Goal: Transaction & Acquisition: Purchase product/service

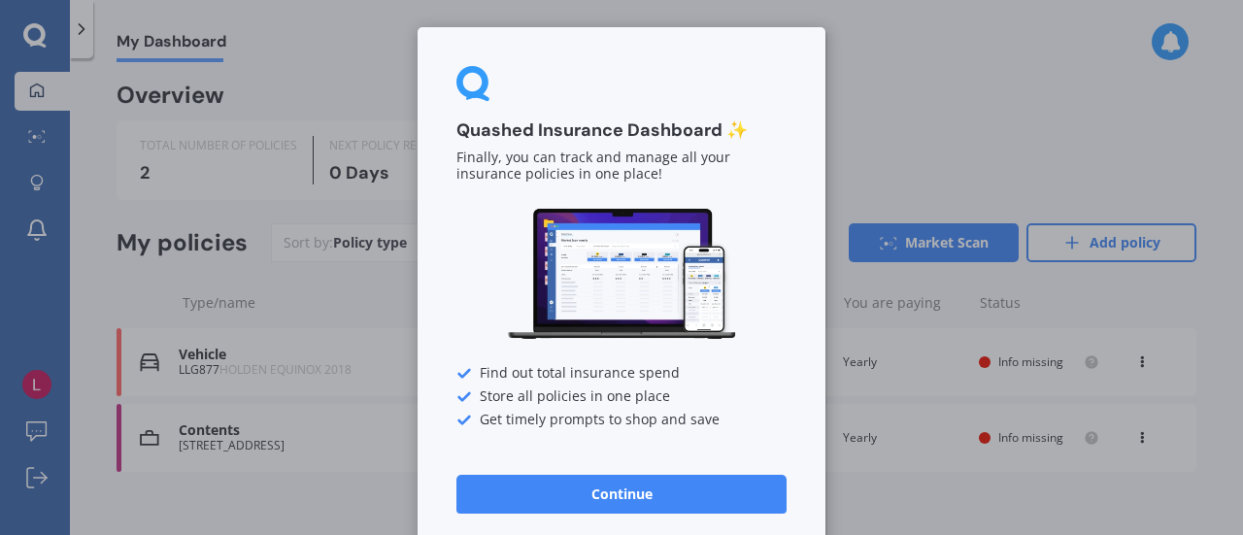
click at [652, 486] on button "Continue" at bounding box center [621, 494] width 330 height 39
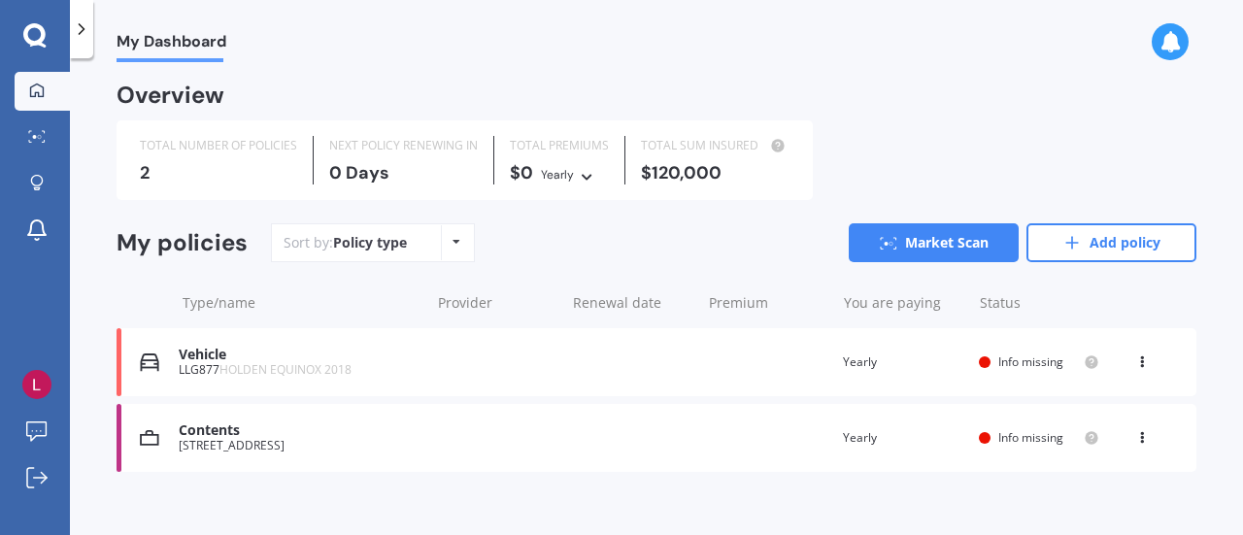
scroll to position [17, 0]
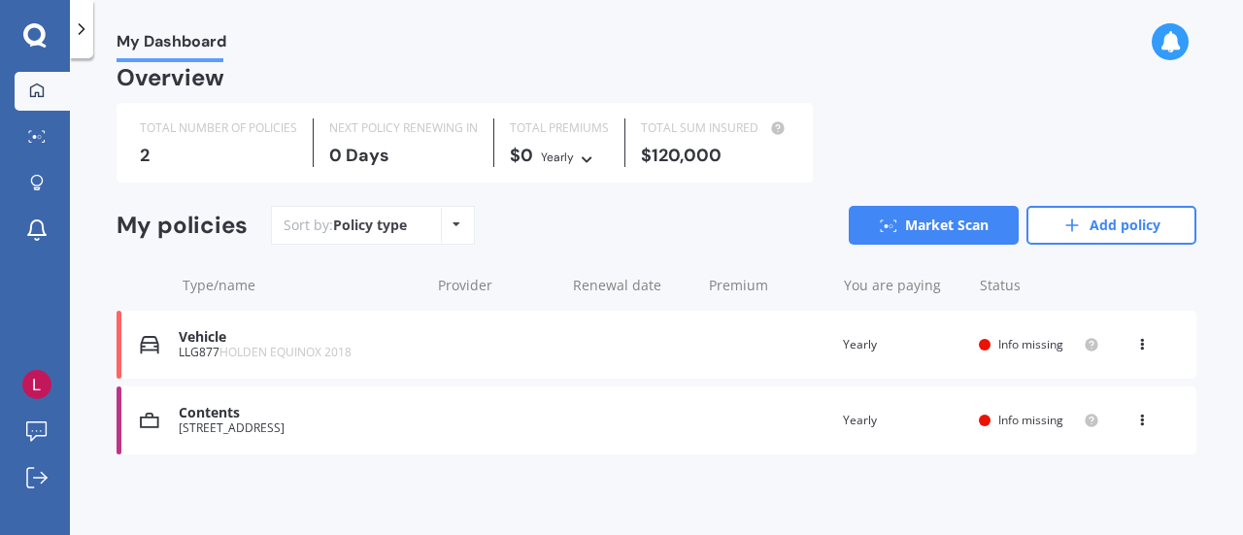
click at [458, 220] on div "Policy type Alphabetical Date added Renewing next" at bounding box center [456, 225] width 30 height 35
click at [550, 230] on div "Sort by: Policy type Policy type Alphabetical Date added Renewing next Market S…" at bounding box center [733, 225] width 925 height 39
click at [905, 222] on link "Market Scan" at bounding box center [934, 225] width 170 height 39
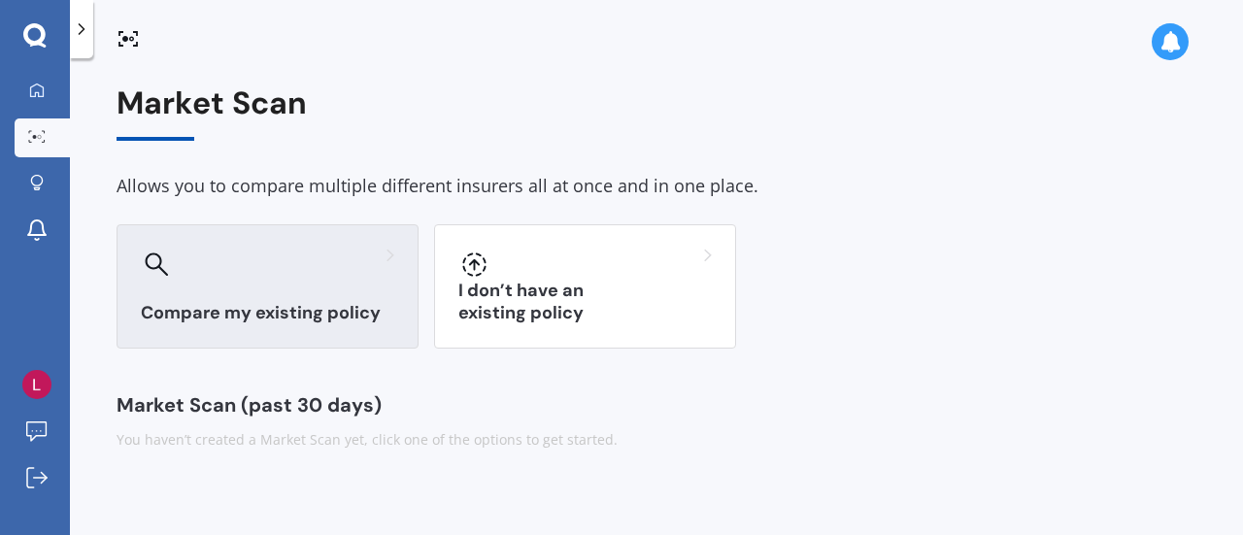
click at [305, 288] on div "Compare my existing policy" at bounding box center [268, 286] width 302 height 124
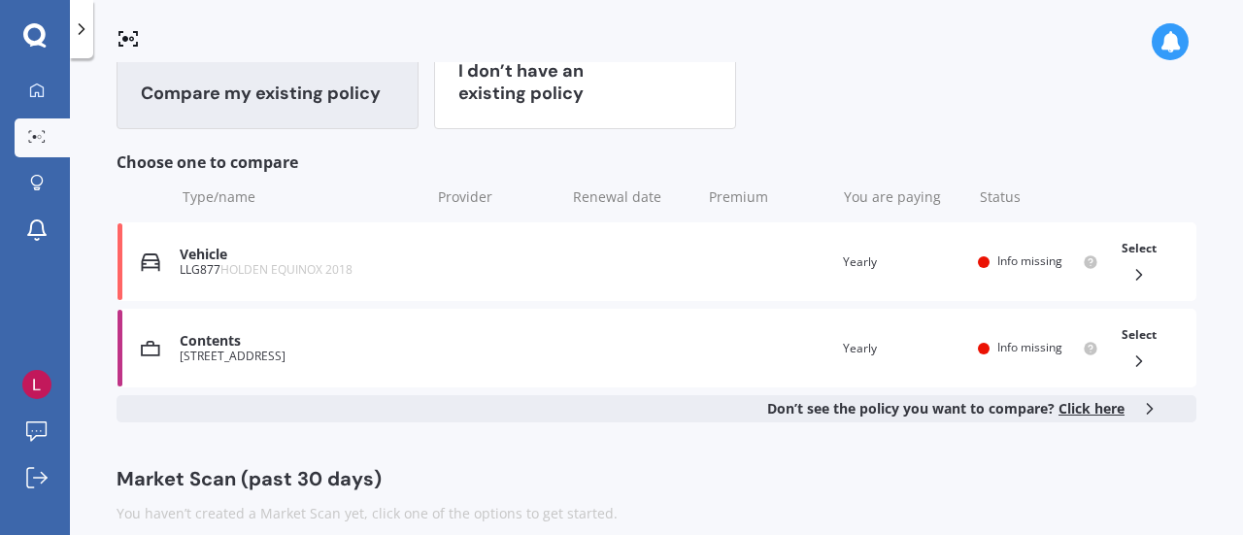
scroll to position [241, 0]
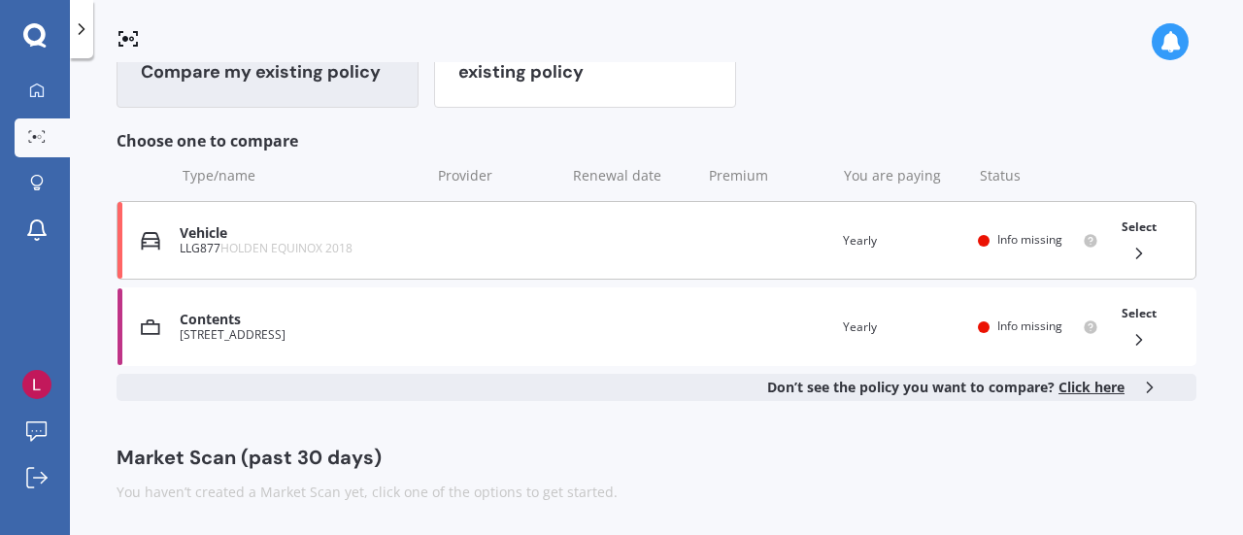
click at [1129, 246] on icon at bounding box center [1138, 253] width 19 height 19
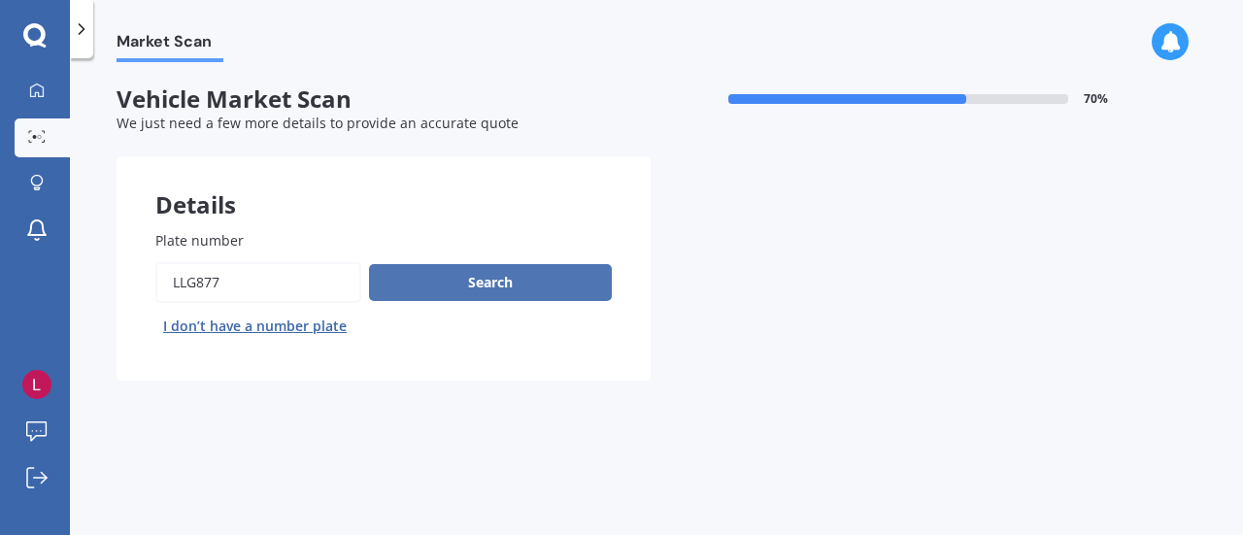
click at [458, 279] on button "Search" at bounding box center [490, 282] width 243 height 37
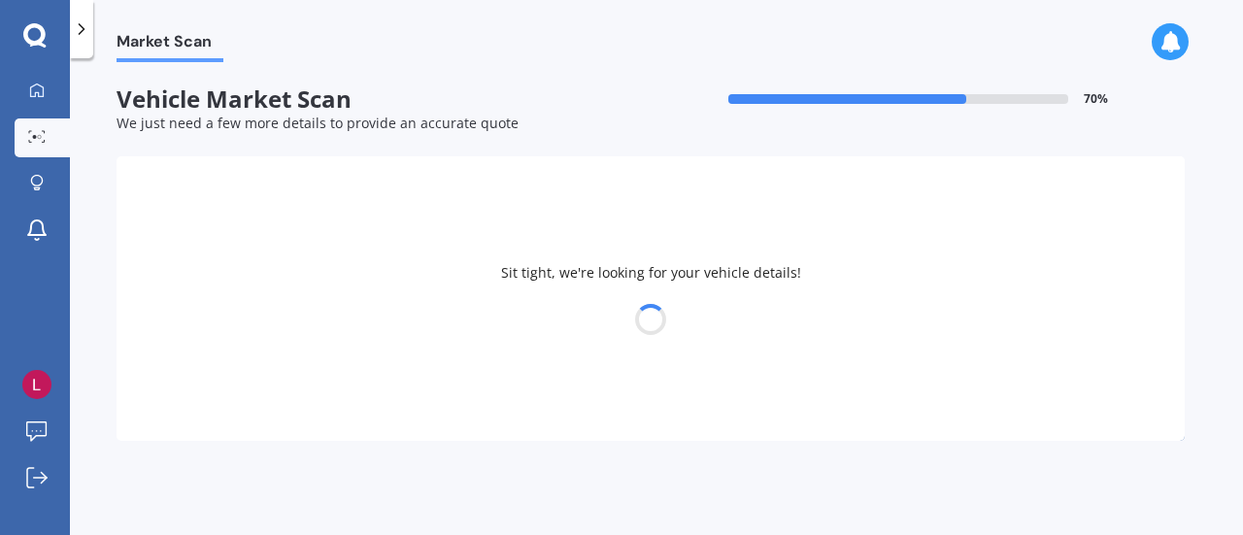
select select "HOLDEN"
select select "EQUINOX"
select select "11"
select select "08"
select select "1975"
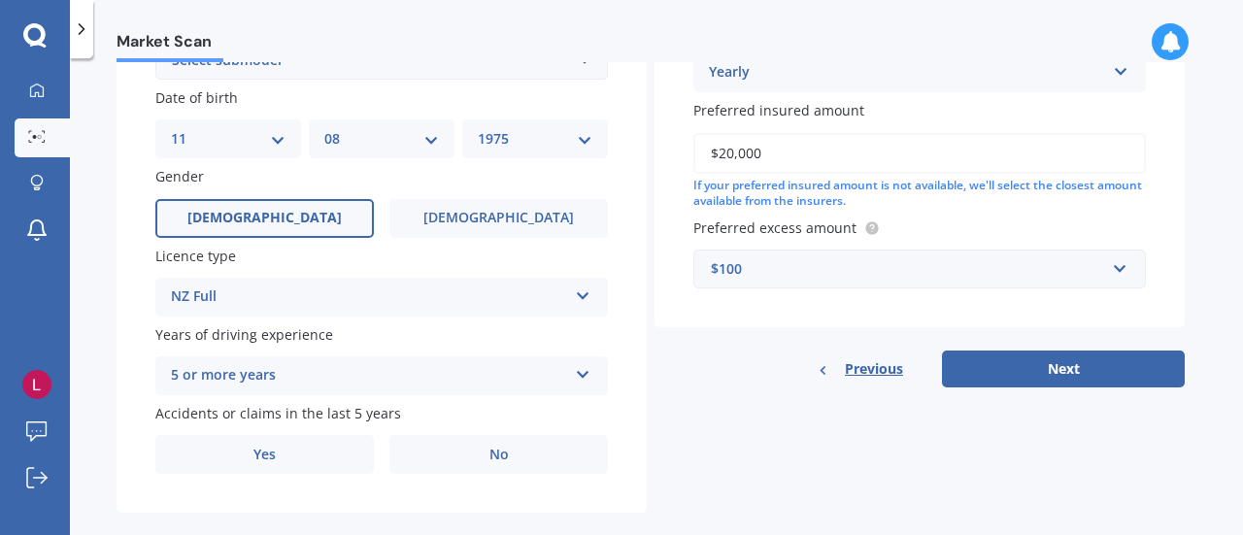
scroll to position [588, 0]
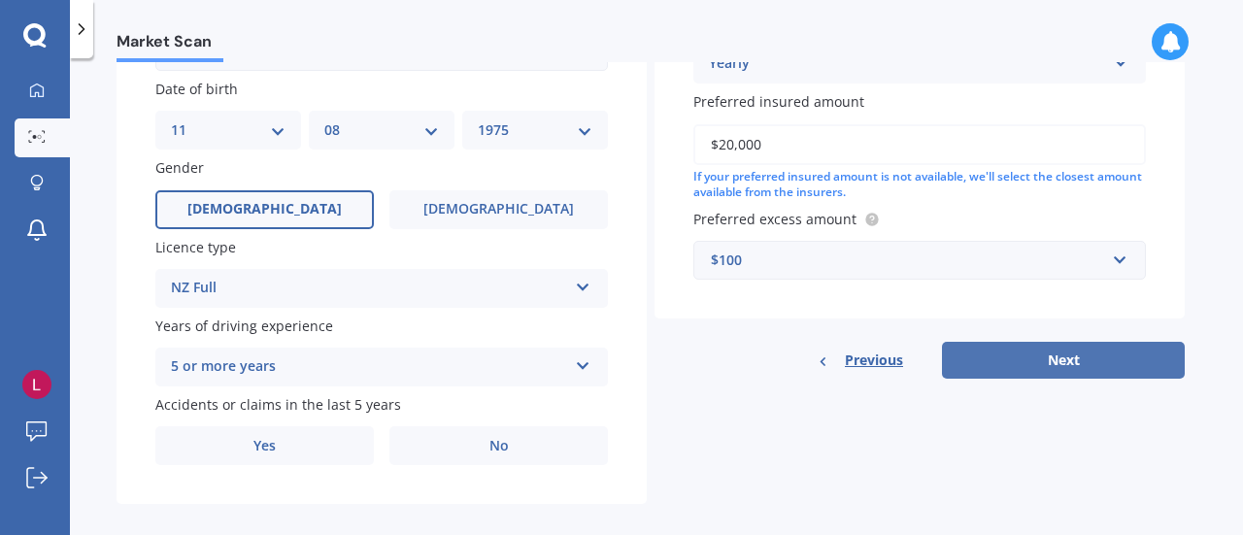
click at [1067, 358] on button "Next" at bounding box center [1063, 360] width 243 height 37
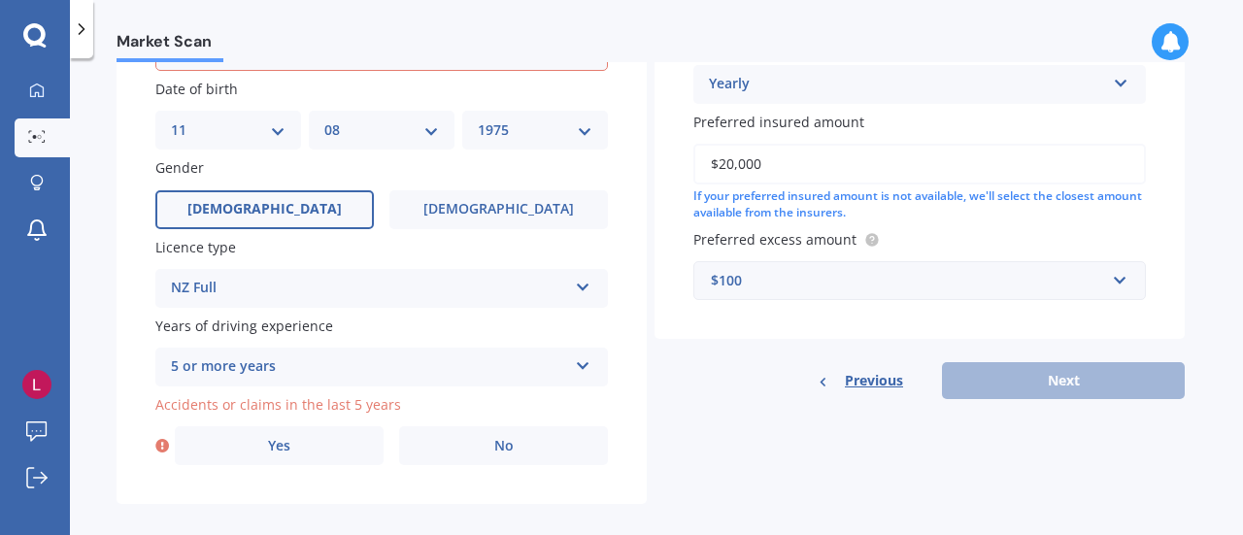
scroll to position [274, 0]
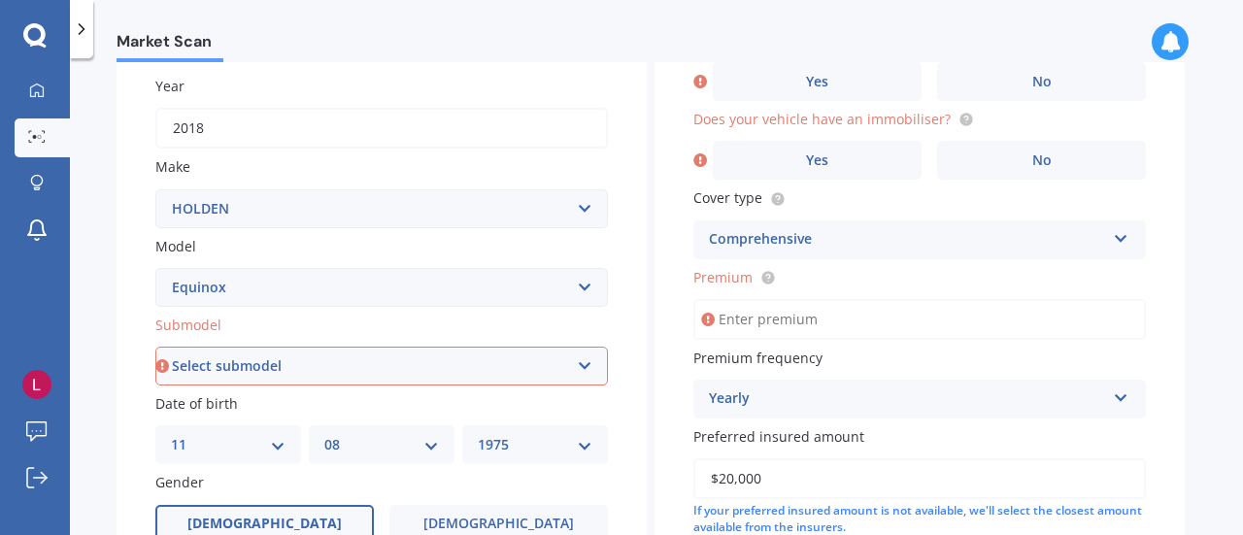
click at [578, 379] on select "Select submodel LS 1.5 turbo LT LTZ 1.6L Diesel AWD LTZ 2.0 turbo LTZ-V" at bounding box center [381, 366] width 452 height 39
select select "LT"
click at [155, 348] on select "Select submodel LS 1.5 turbo LT LTZ 1.6L Diesel AWD LTZ 2.0 turbo LTZ-V" at bounding box center [381, 366] width 452 height 39
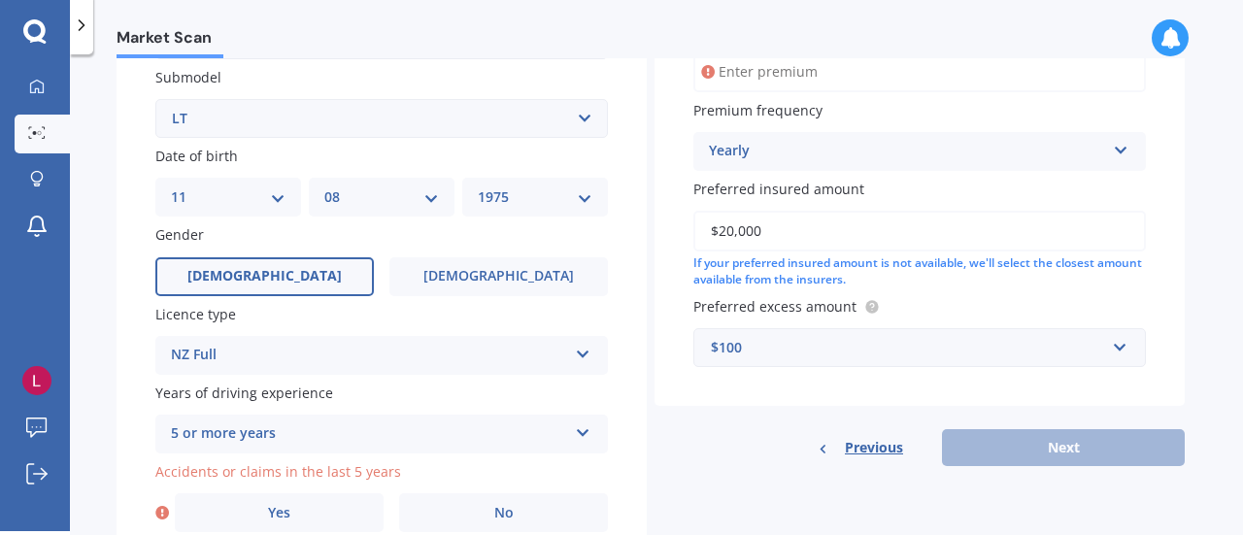
scroll to position [611, 0]
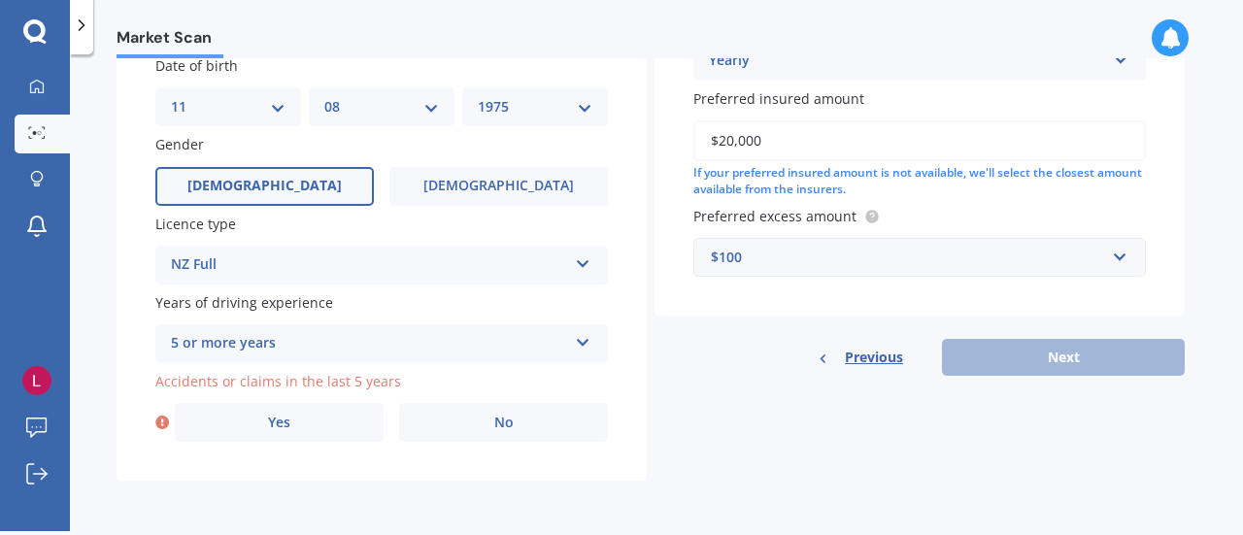
click at [520, 442] on label "No" at bounding box center [503, 422] width 209 height 39
click at [0, 0] on input "No" at bounding box center [0, 0] width 0 height 0
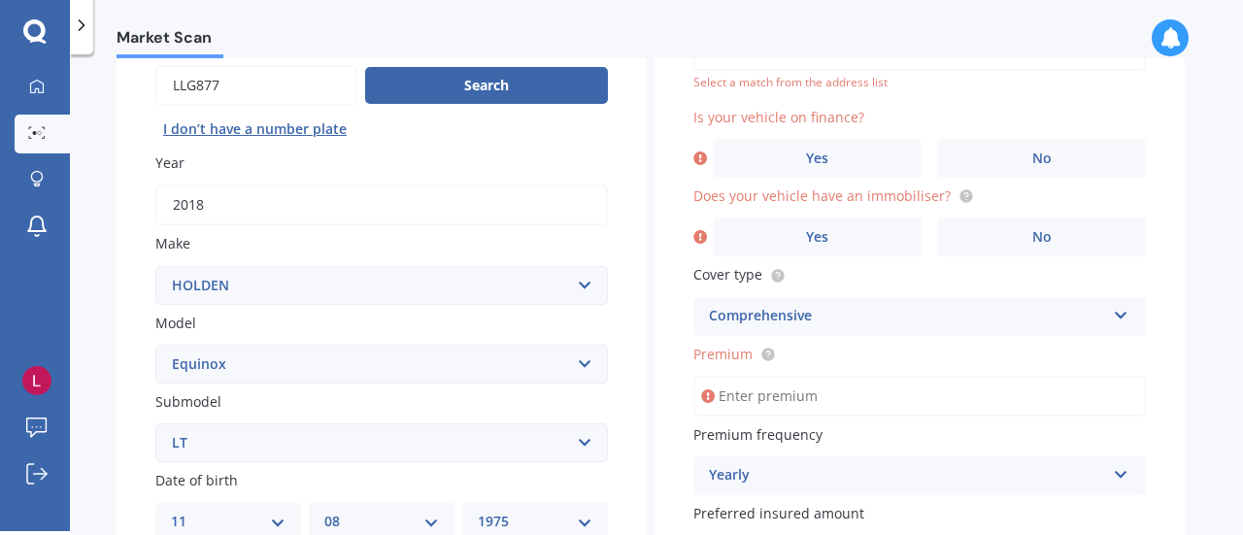
scroll to position [132, 0]
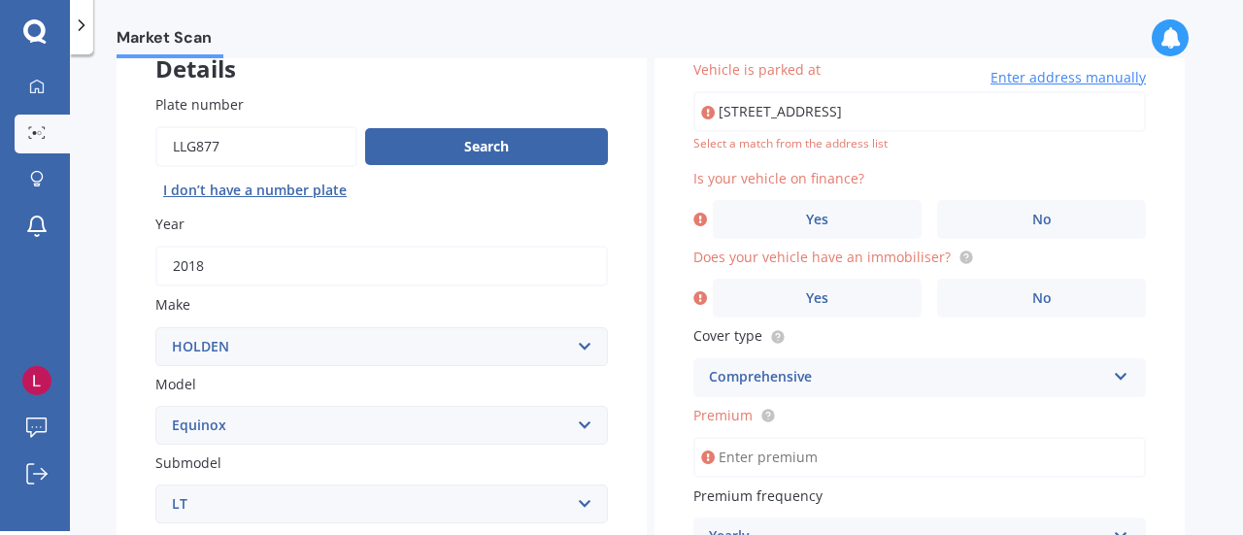
type input "[STREET_ADDRESS]"
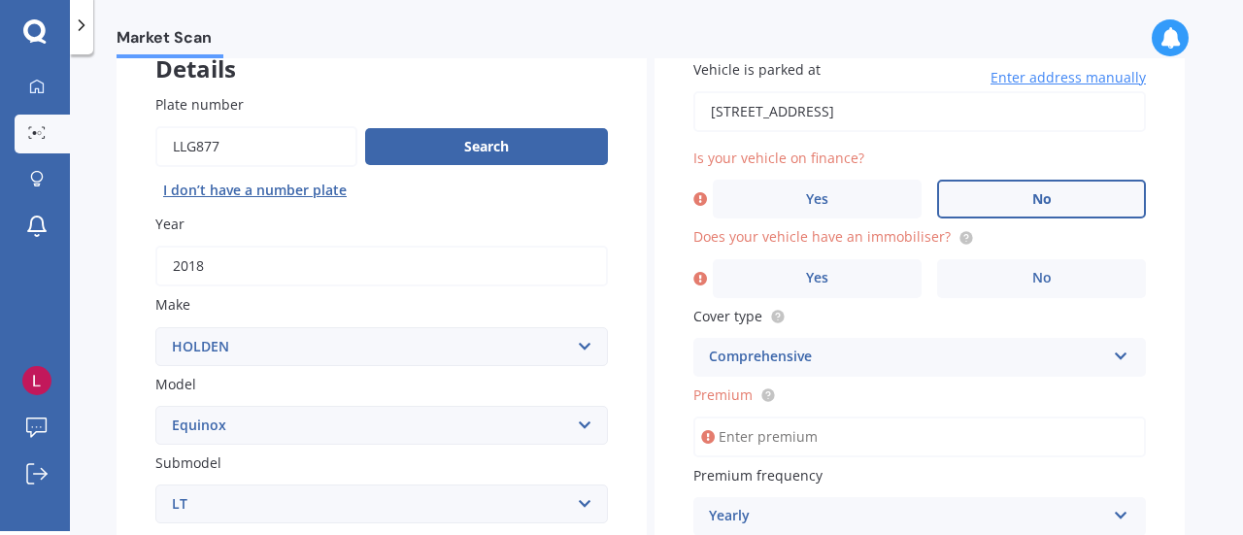
click at [1087, 193] on label "No" at bounding box center [1041, 199] width 209 height 39
click at [0, 0] on input "No" at bounding box center [0, 0] width 0 height 0
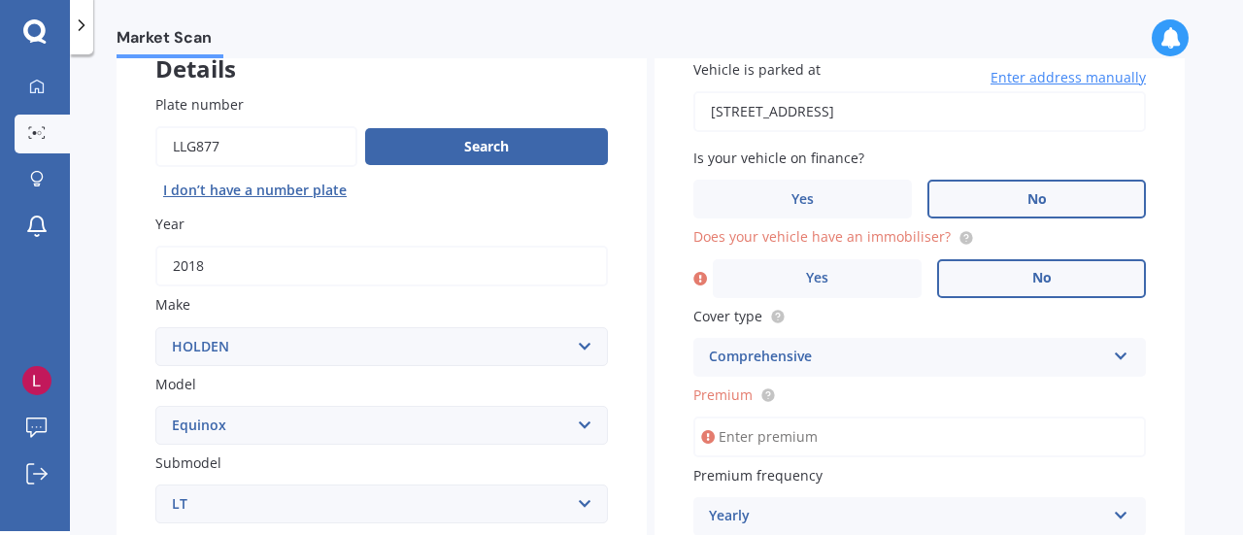
click at [1049, 292] on label "No" at bounding box center [1041, 278] width 209 height 39
click at [0, 0] on input "No" at bounding box center [0, 0] width 0 height 0
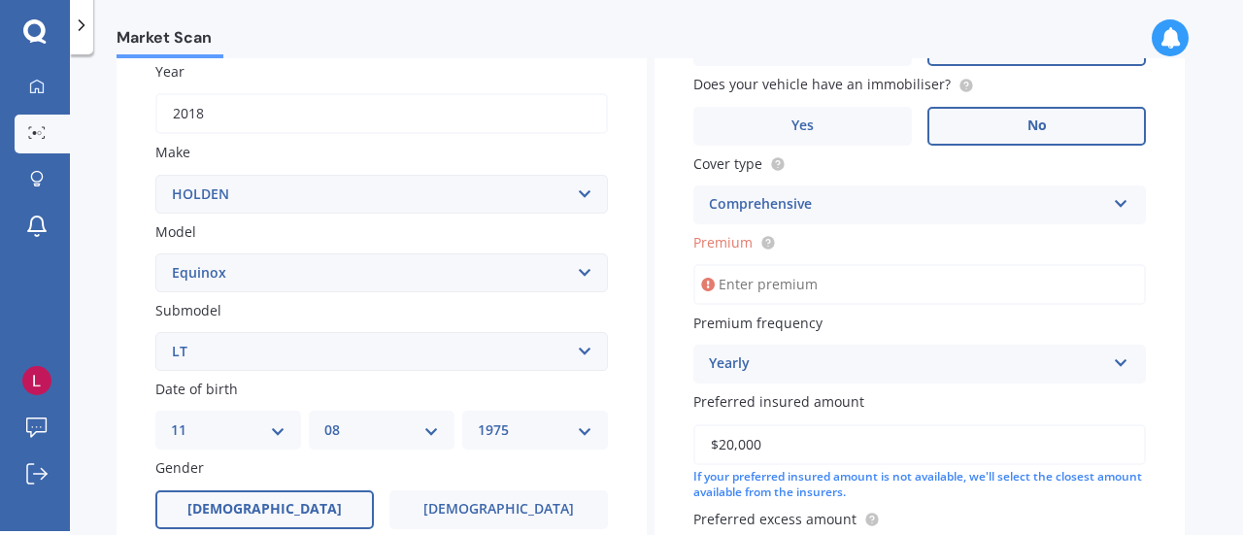
scroll to position [249, 0]
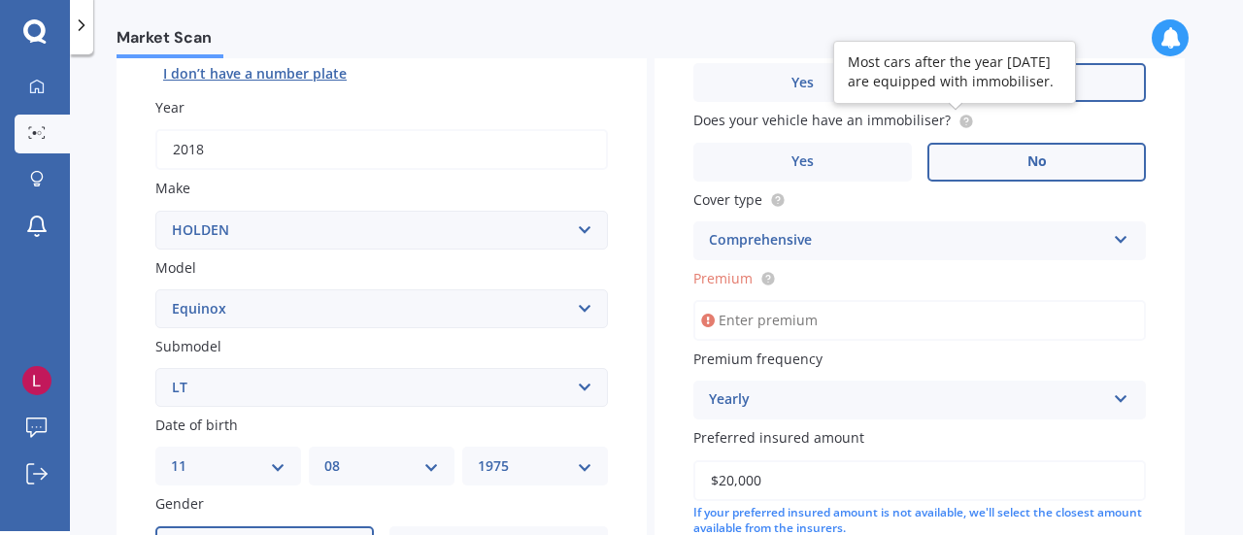
click at [964, 118] on icon at bounding box center [966, 119] width 4 height 4
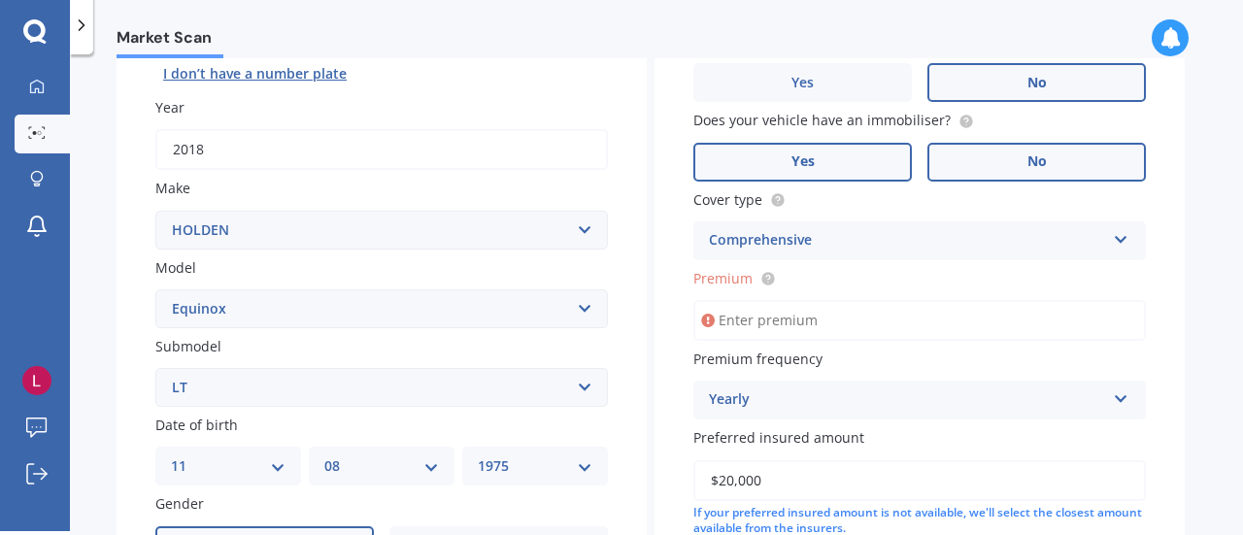
click at [833, 152] on label "Yes" at bounding box center [802, 162] width 218 height 39
click at [0, 0] on input "Yes" at bounding box center [0, 0] width 0 height 0
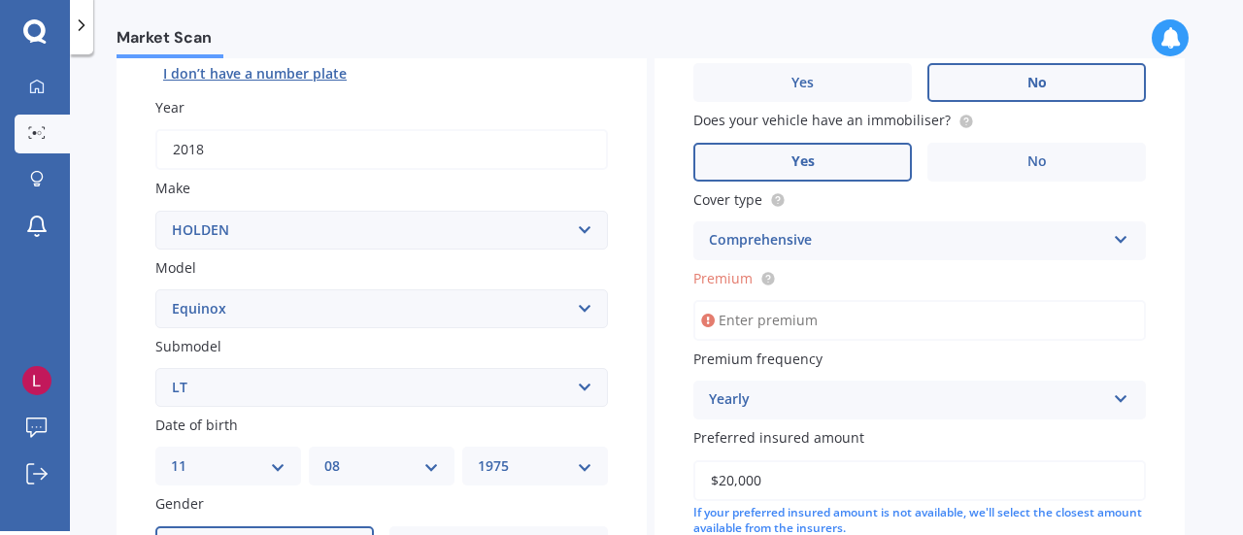
click at [1023, 325] on input "Premium" at bounding box center [919, 320] width 452 height 41
click at [743, 321] on input "Premium" at bounding box center [919, 320] width 452 height 41
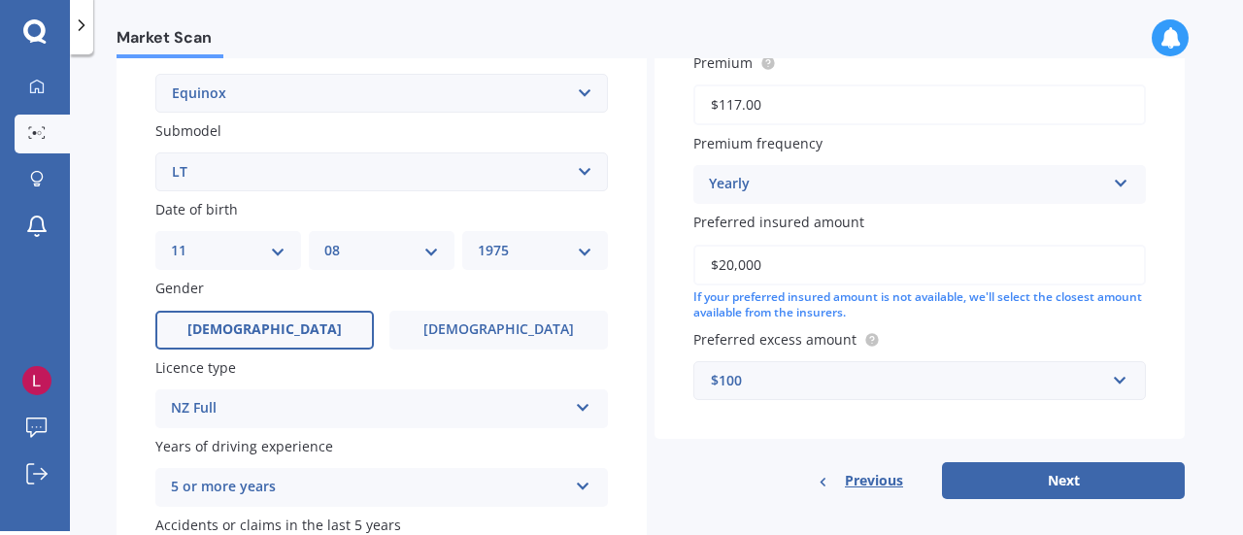
scroll to position [468, 0]
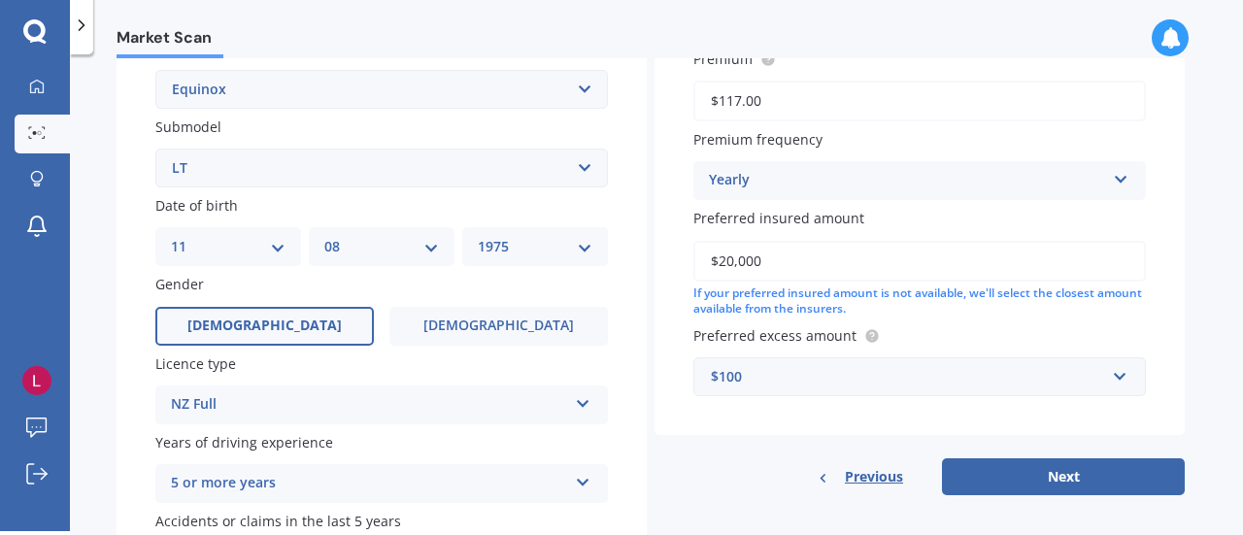
click at [1098, 179] on div "Yearly" at bounding box center [907, 180] width 396 height 23
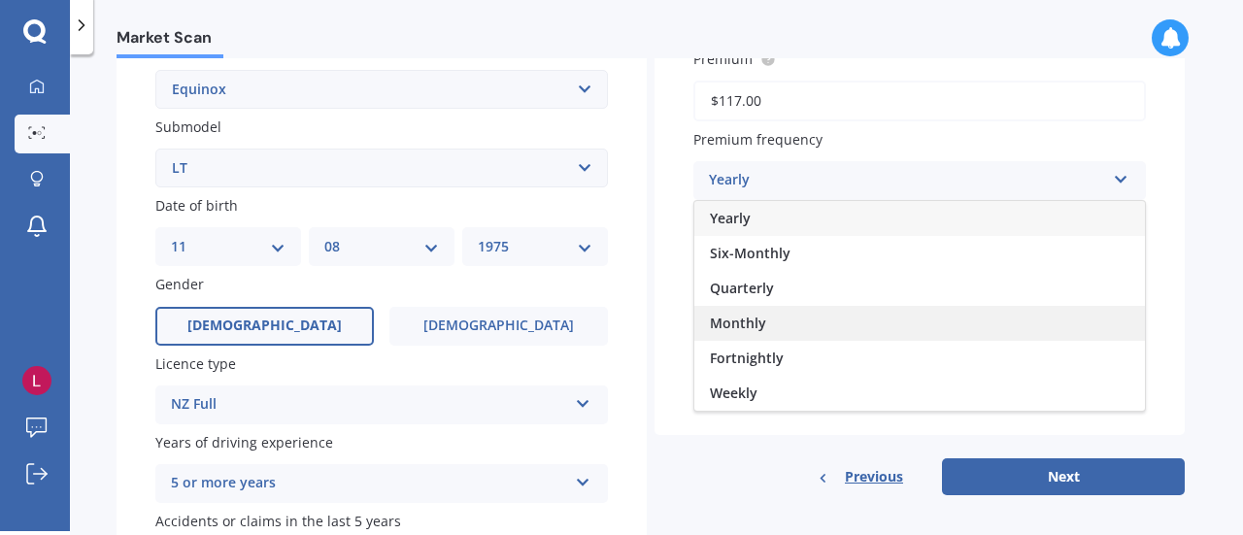
click at [766, 322] on div "Monthly" at bounding box center [919, 323] width 450 height 35
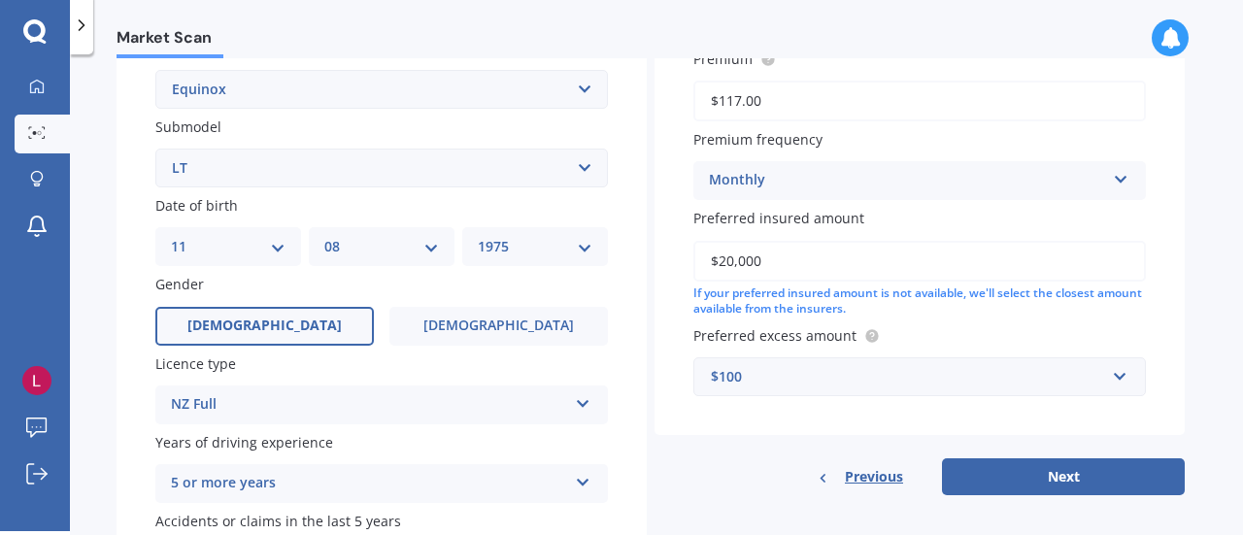
click at [1193, 288] on div "Market Scan Vehicle Market Scan 70 % We just need a few more details to provide…" at bounding box center [656, 296] width 1173 height 477
drag, startPoint x: 1070, startPoint y: 474, endPoint x: 931, endPoint y: 232, distance: 278.8
click at [943, 239] on div "Vehicle is parked at [STREET_ADDRESS] Enter address manually Is your vehicle on…" at bounding box center [919, 90] width 530 height 812
click at [736, 96] on input "$117.00" at bounding box center [919, 101] width 452 height 41
type input "$107.00"
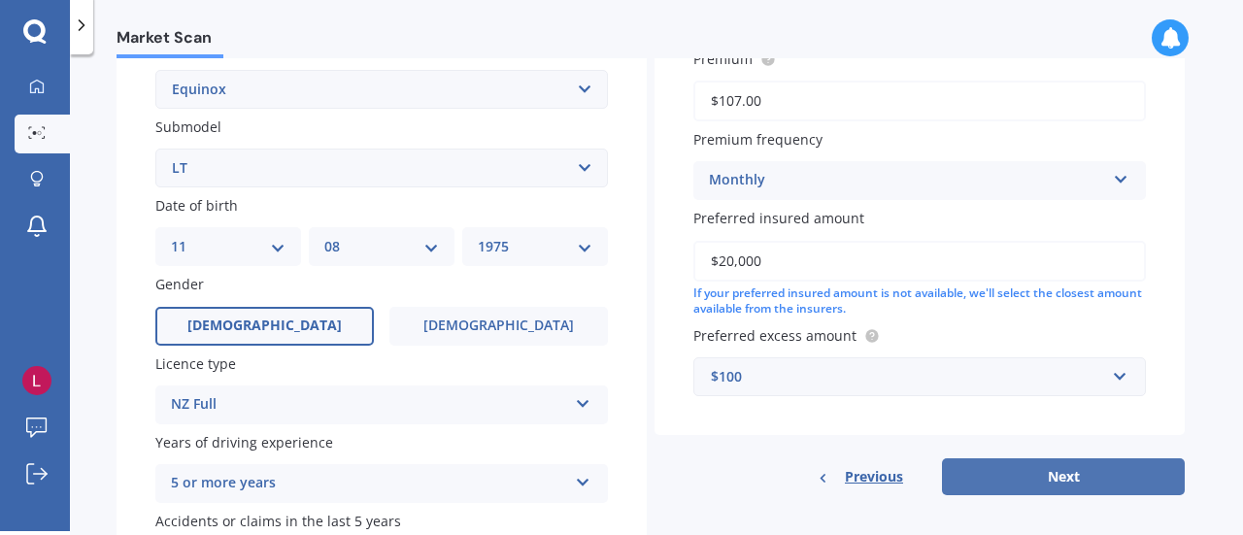
click at [1056, 483] on button "Next" at bounding box center [1063, 476] width 243 height 37
select select "11"
select select "08"
select select "1975"
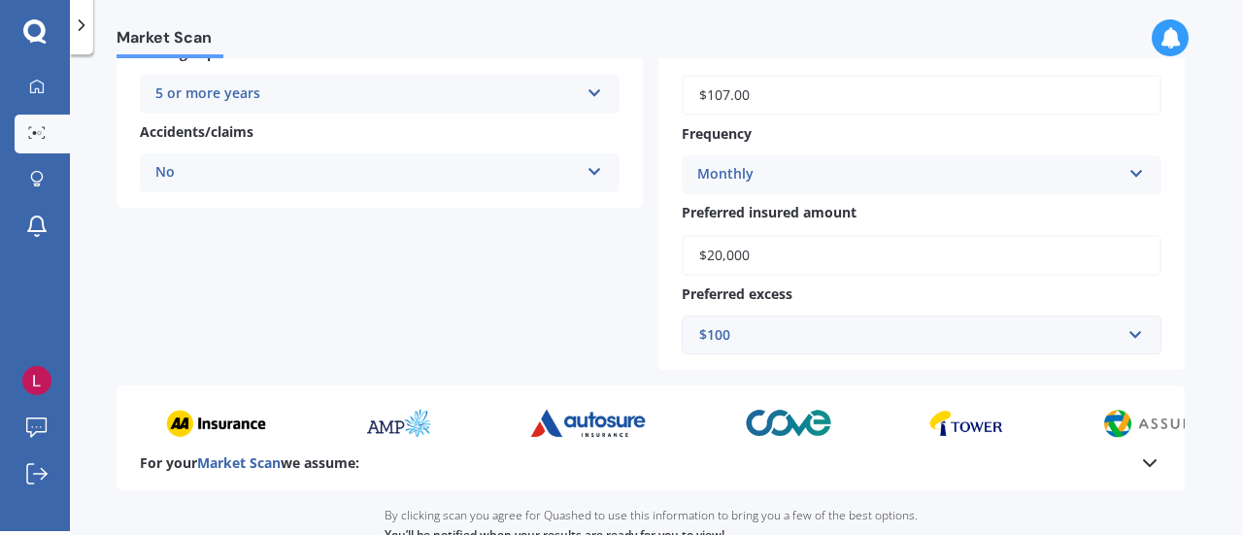
scroll to position [629, 0]
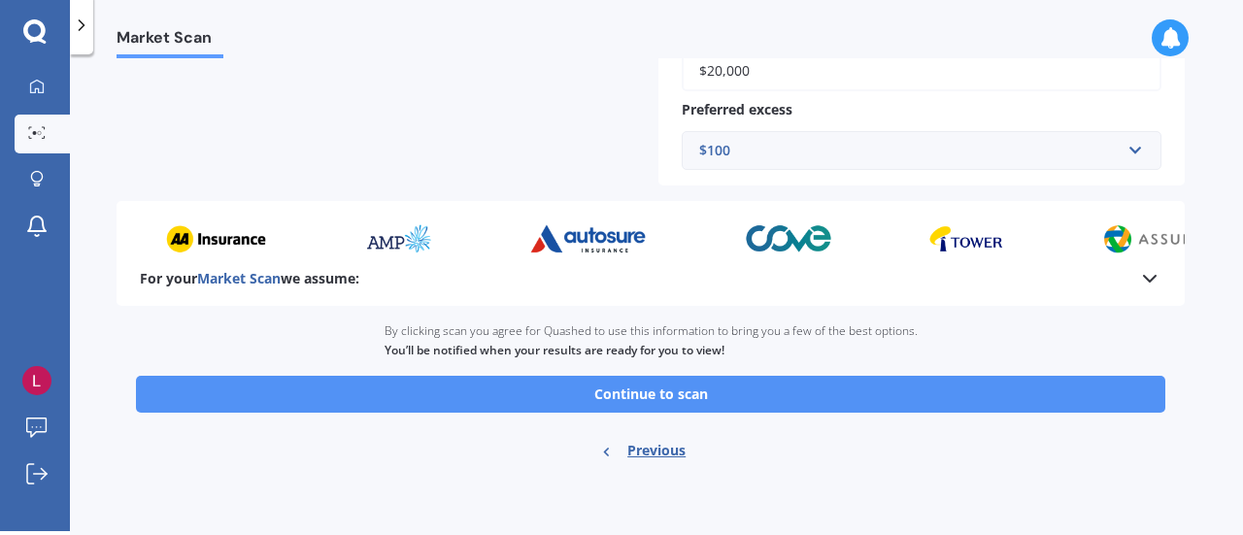
click at [641, 391] on button "Continue to scan" at bounding box center [650, 394] width 1029 height 37
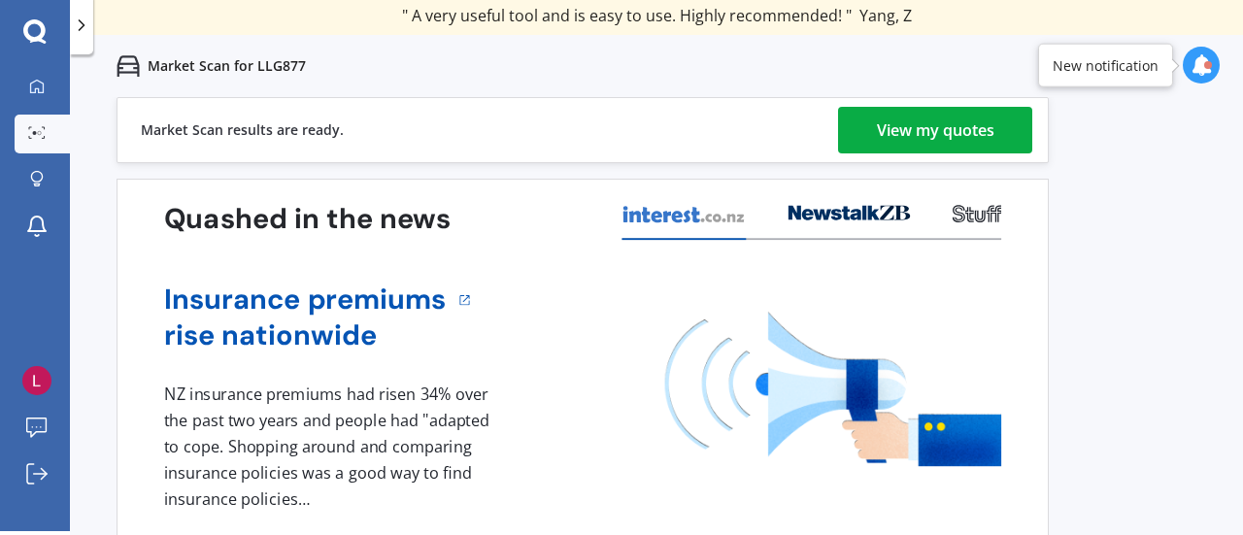
click at [1153, 303] on div "Previous 80,000+ Kiwis have signed up to shop and save on insurance with us " H…" at bounding box center [656, 364] width 1173 height 535
click at [957, 136] on div "View my quotes" at bounding box center [935, 130] width 117 height 47
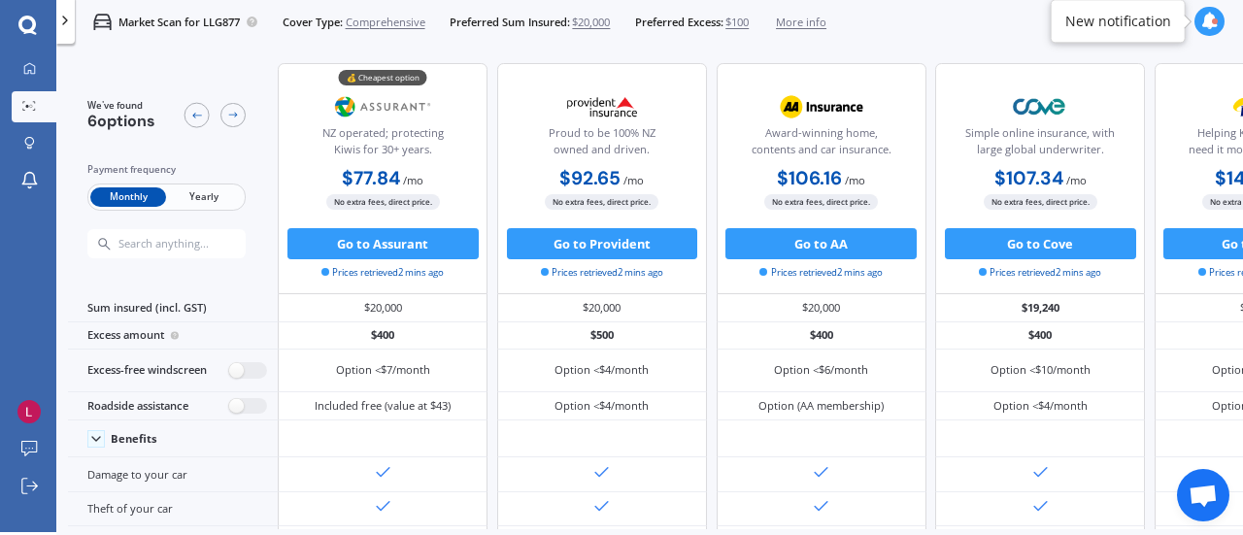
click at [973, 32] on div "Market Scan for LLG877 Cover Type: Comprehensive Preferred Sum Insured: $20,000…" at bounding box center [649, 22] width 1186 height 50
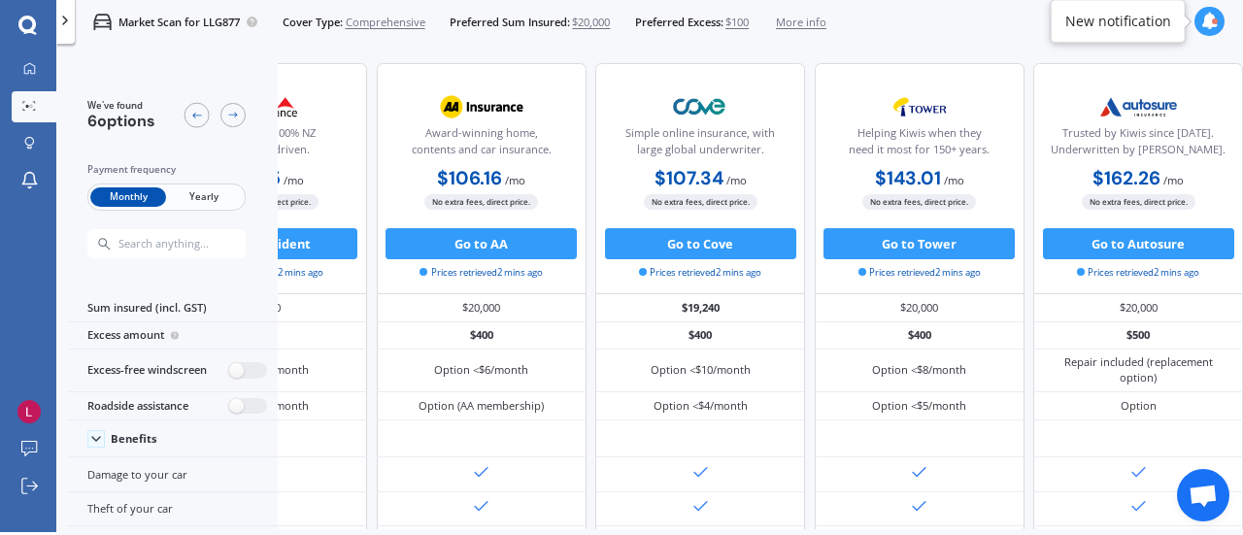
scroll to position [0, 435]
drag, startPoint x: 1233, startPoint y: 83, endPoint x: 1226, endPoint y: 60, distance: 23.3
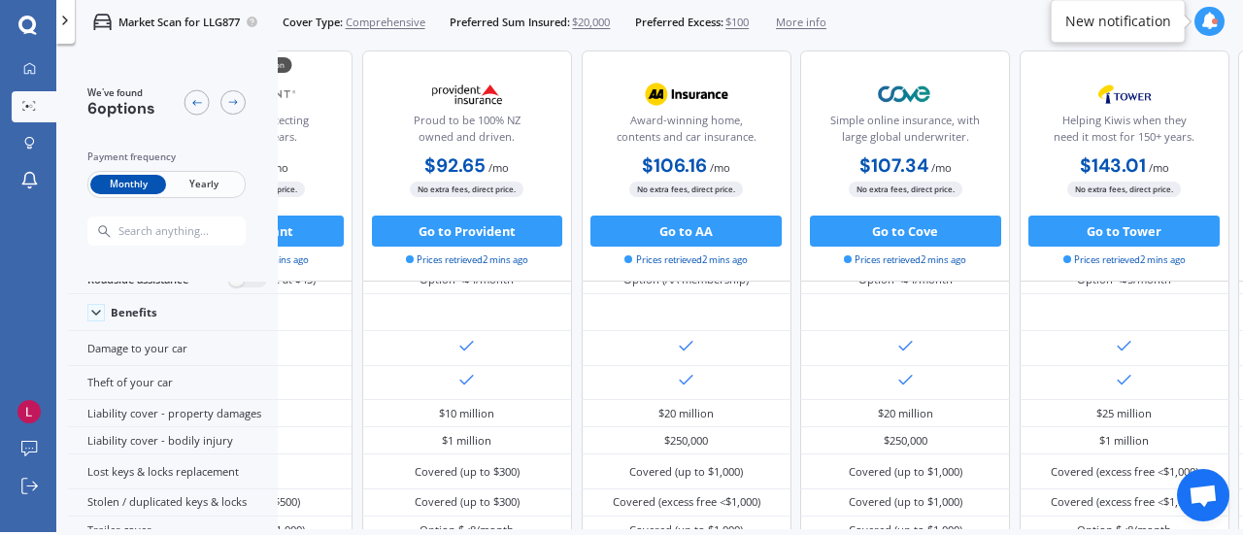
scroll to position [157, 0]
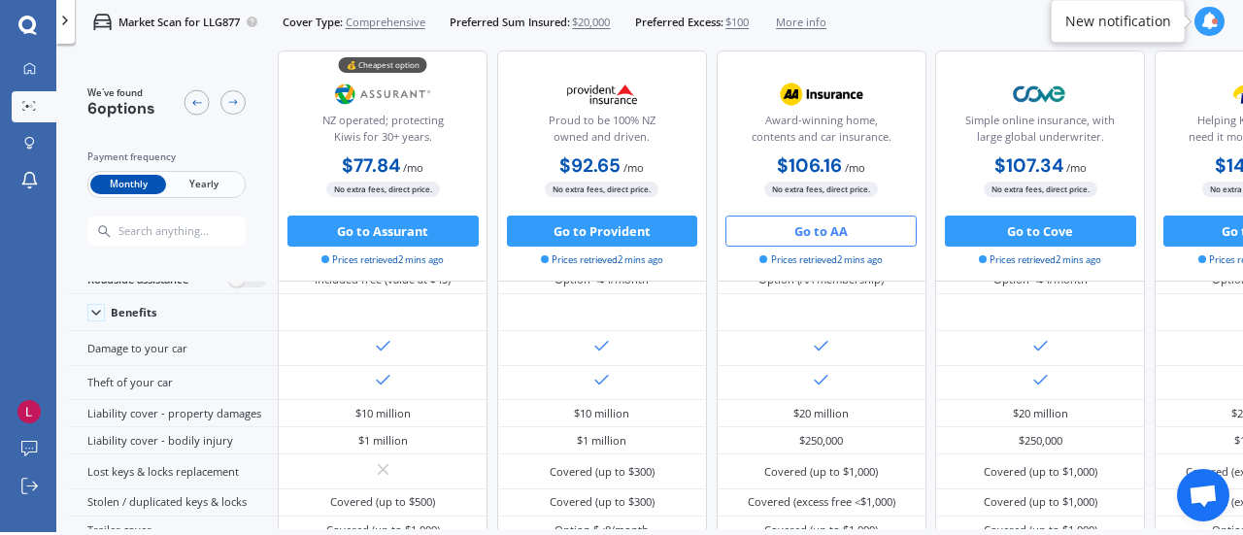
click at [840, 231] on button "Go to AA" at bounding box center [820, 231] width 191 height 31
